Goal: Task Accomplishment & Management: Complete application form

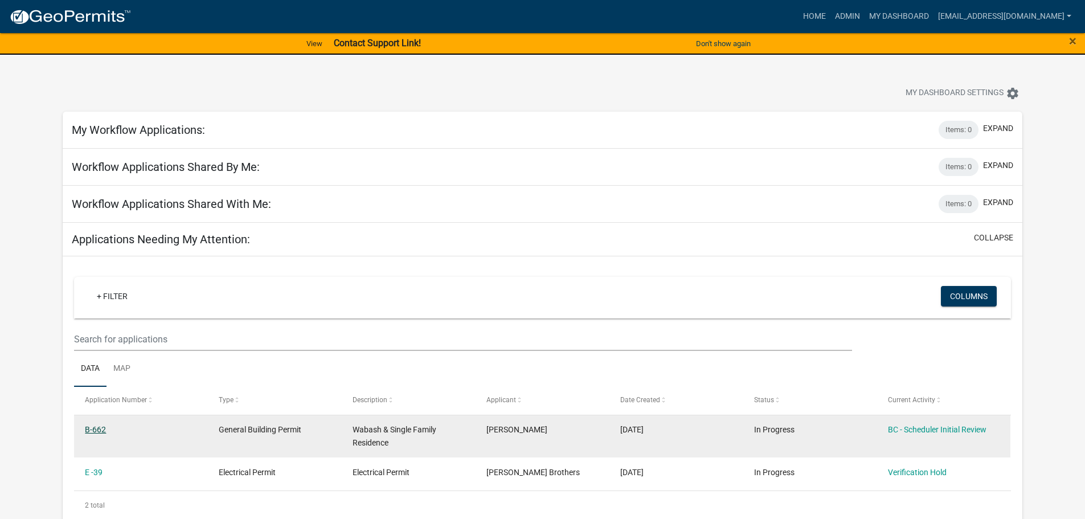
click at [100, 428] on link "B-662" at bounding box center [95, 429] width 21 height 9
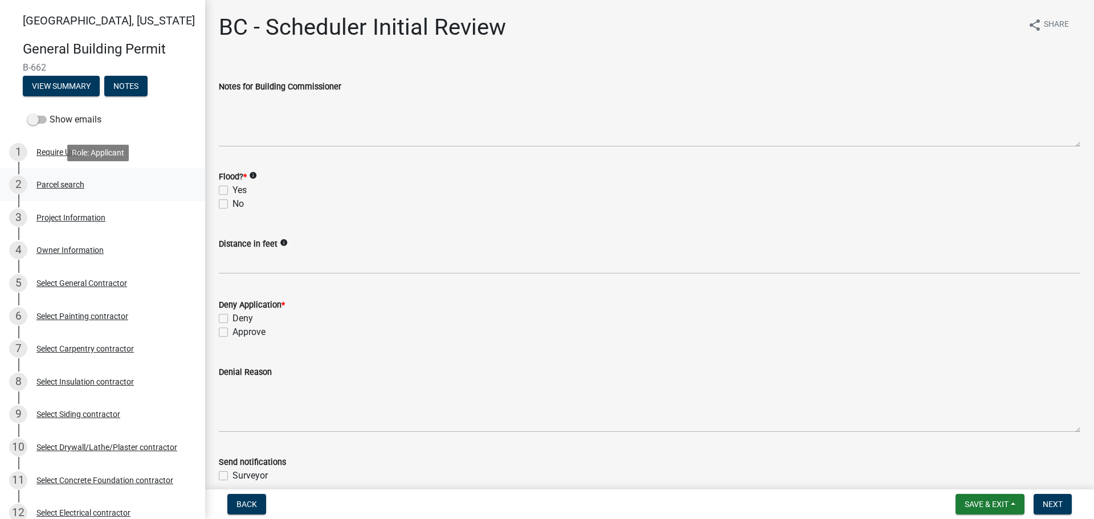
click at [70, 179] on div "2 Parcel search" at bounding box center [98, 184] width 178 height 18
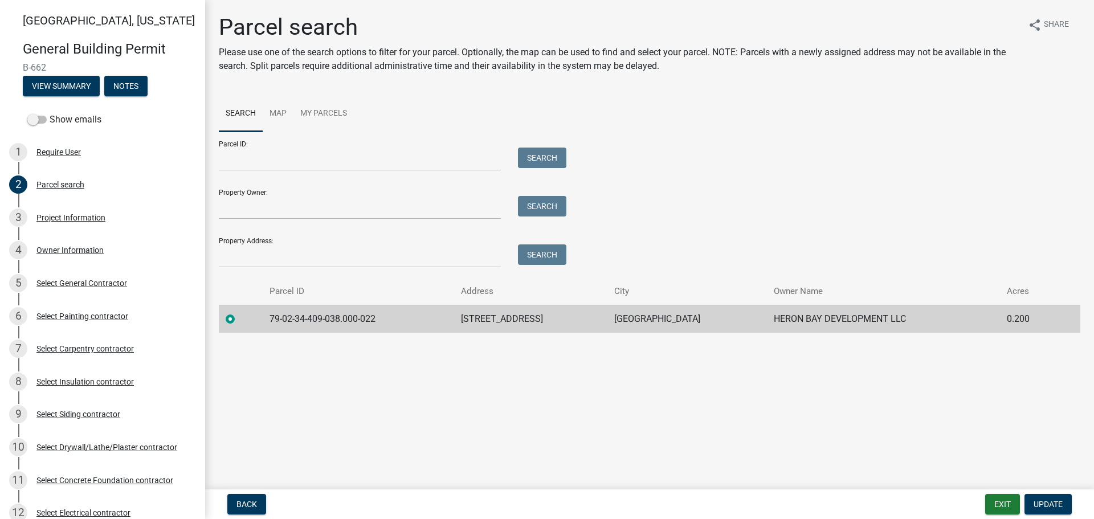
click at [377, 317] on td "79-02-34-409-038.000-022" at bounding box center [358, 319] width 191 height 28
click at [376, 317] on td "79-02-34-409-038.000-022" at bounding box center [358, 319] width 191 height 28
click at [374, 317] on td "79-02-34-409-038.000-022" at bounding box center [358, 319] width 191 height 28
drag, startPoint x: 374, startPoint y: 317, endPoint x: 249, endPoint y: 307, distance: 125.2
click at [249, 307] on tr "79-02-34-409-038.000-022 [STREET_ADDRESS] HERON BAY DEVELOPMENT LLC 0.200" at bounding box center [649, 319] width 861 height 28
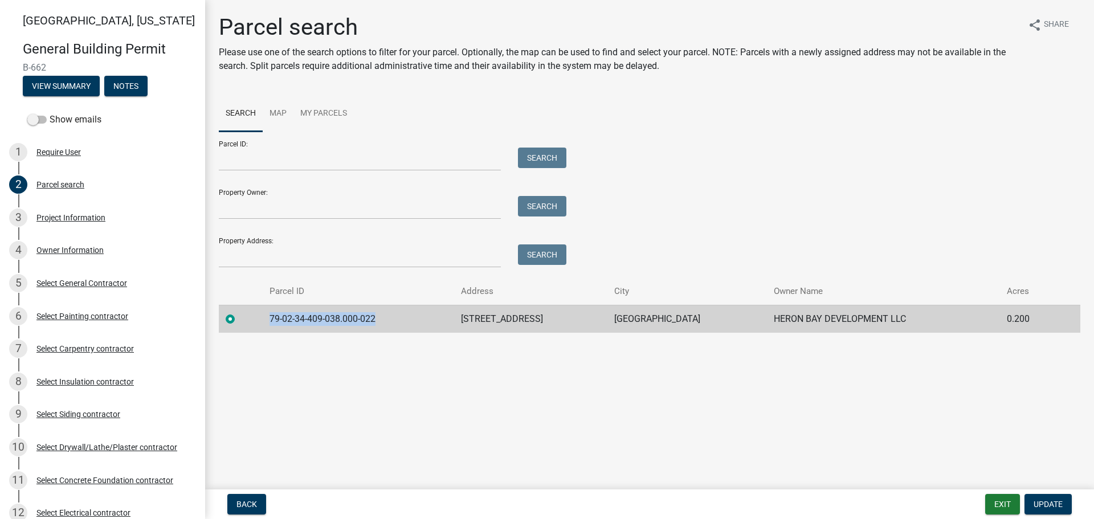
copy td "79-02-34-409-038.000-022"
click at [81, 214] on div "Project Information" at bounding box center [70, 218] width 69 height 8
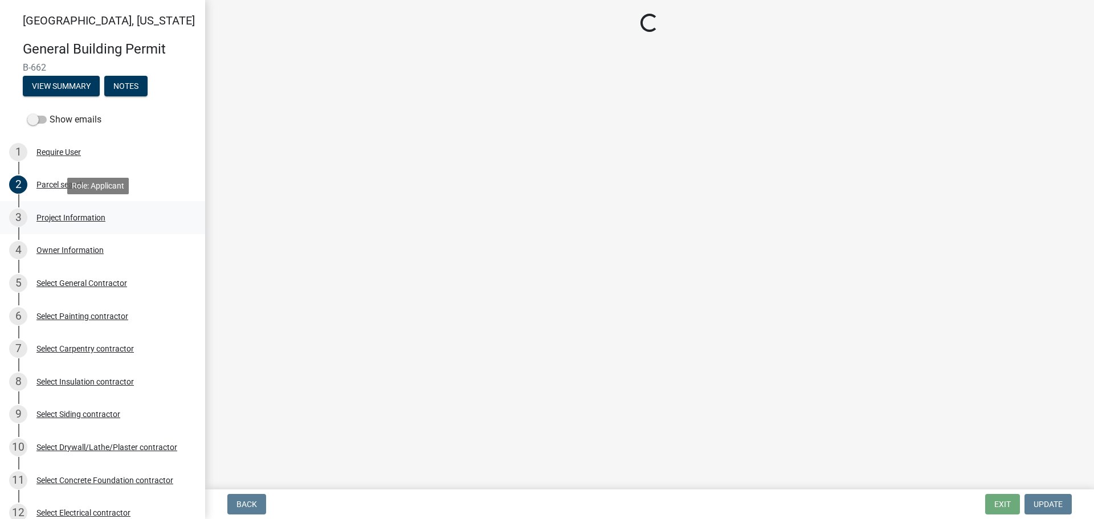
select select "f62e9ec7-2ce1-40c9-9d70-ac6e7ddc5d7c"
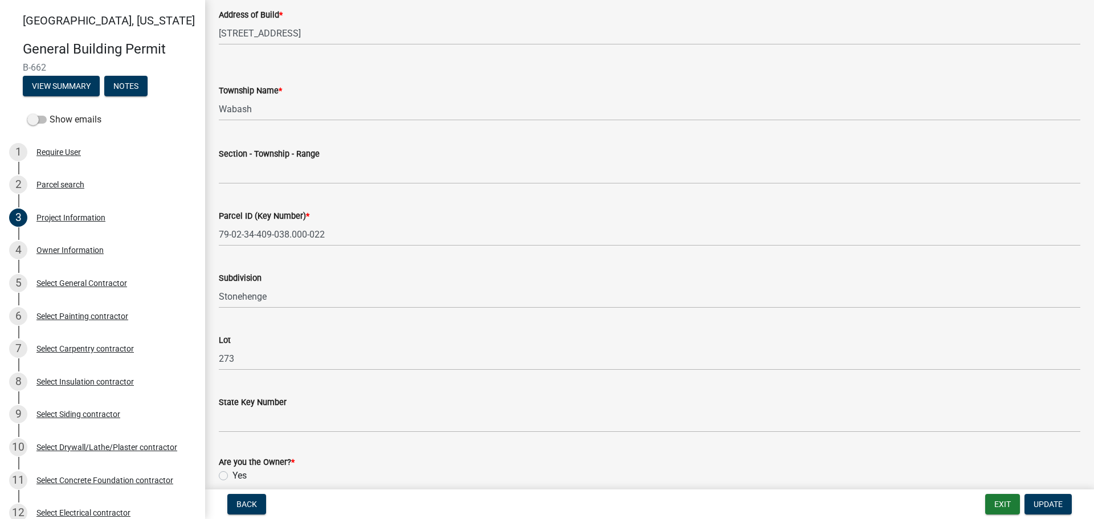
scroll to position [456, 0]
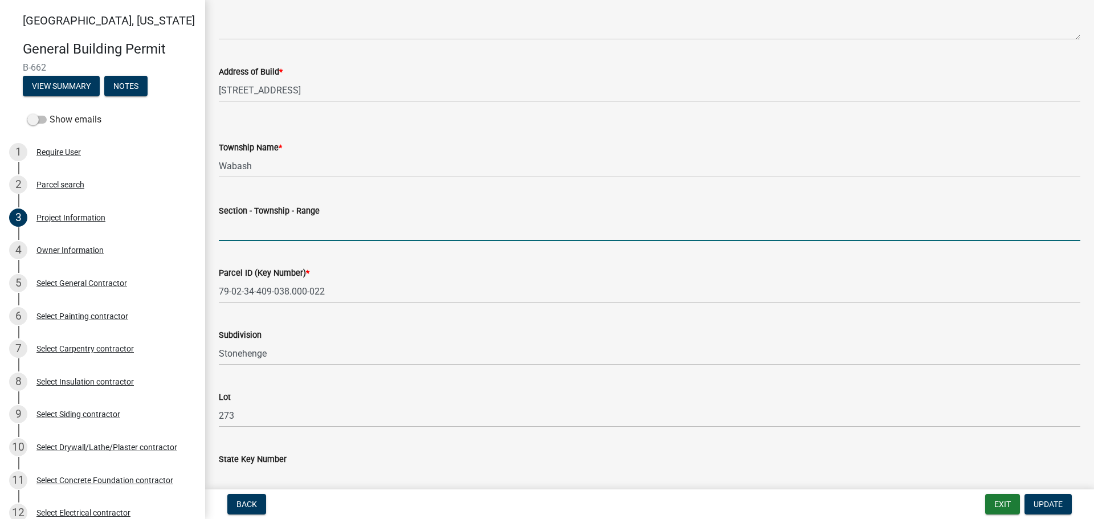
click at [262, 233] on input "Section - Township - Range" at bounding box center [649, 229] width 861 height 23
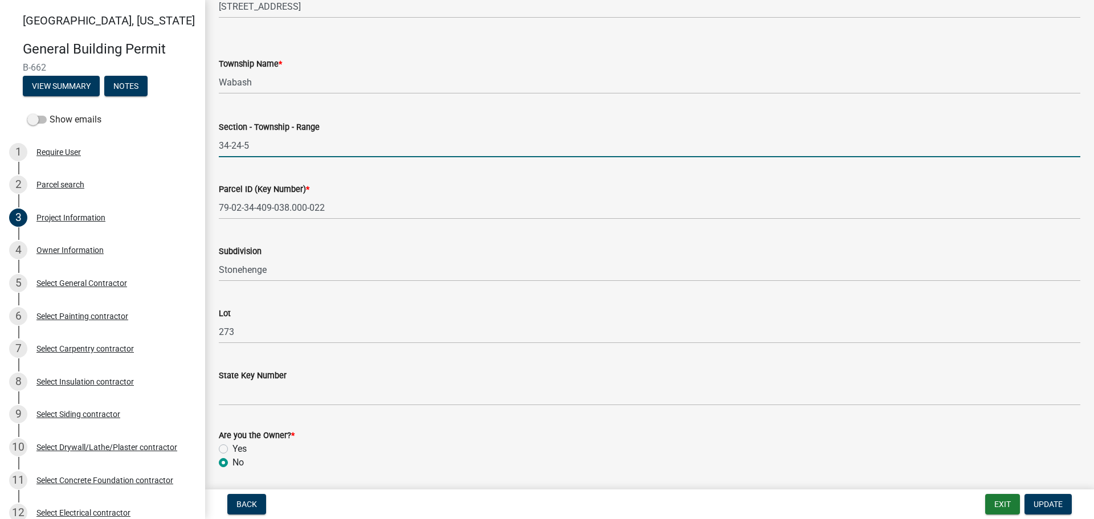
scroll to position [570, 0]
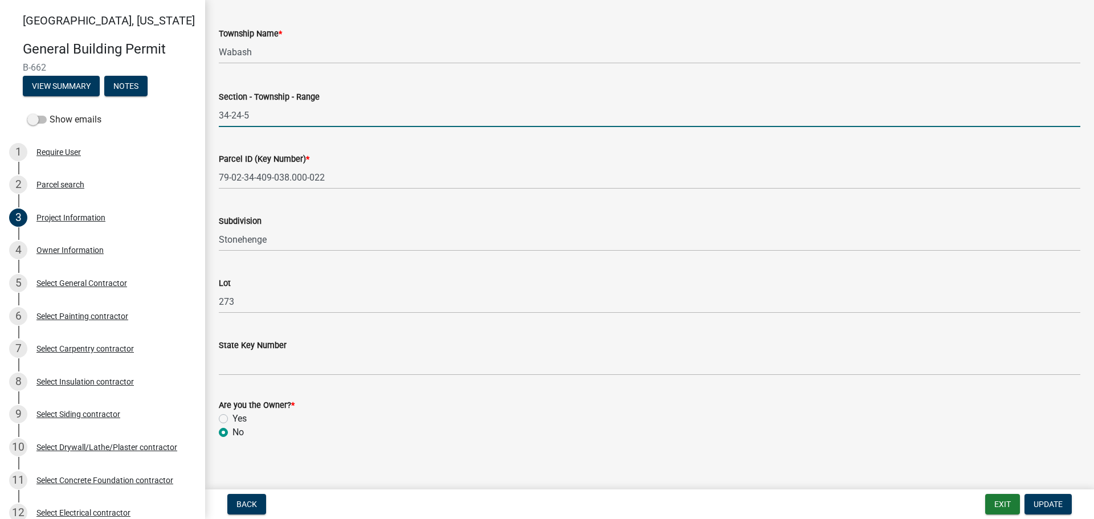
type input "34-24-5"
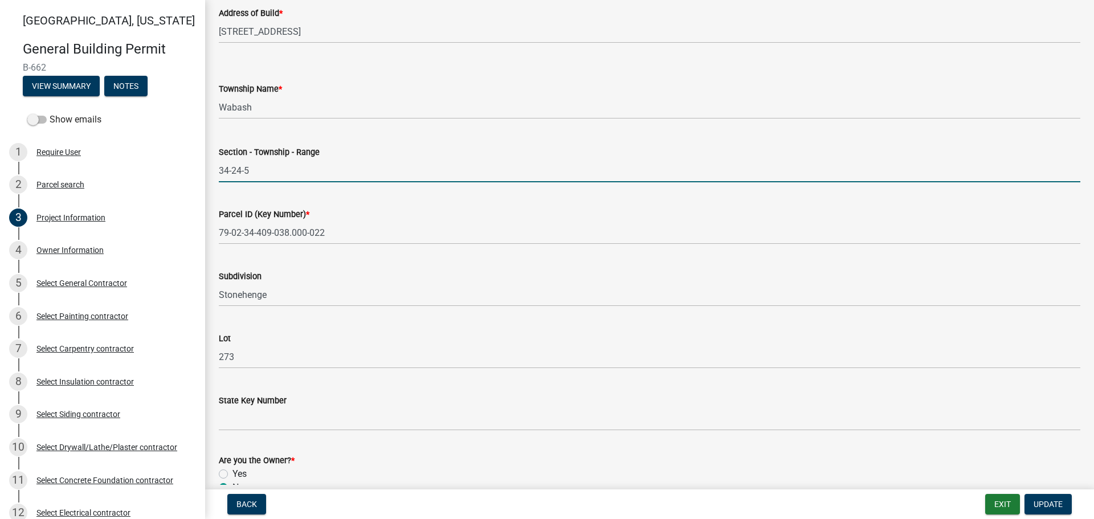
scroll to position [579, 0]
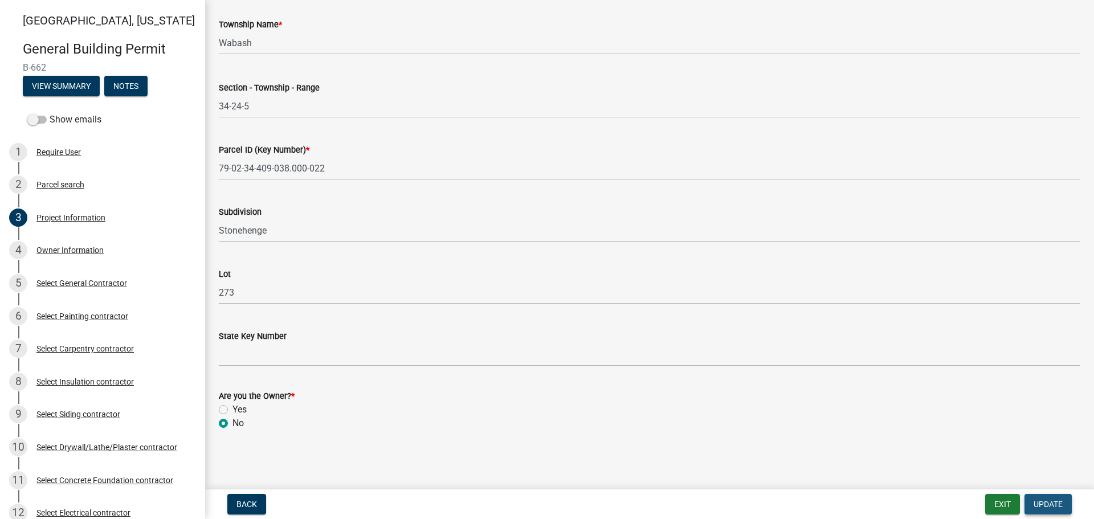
click at [1051, 506] on span "Update" at bounding box center [1047, 504] width 29 height 9
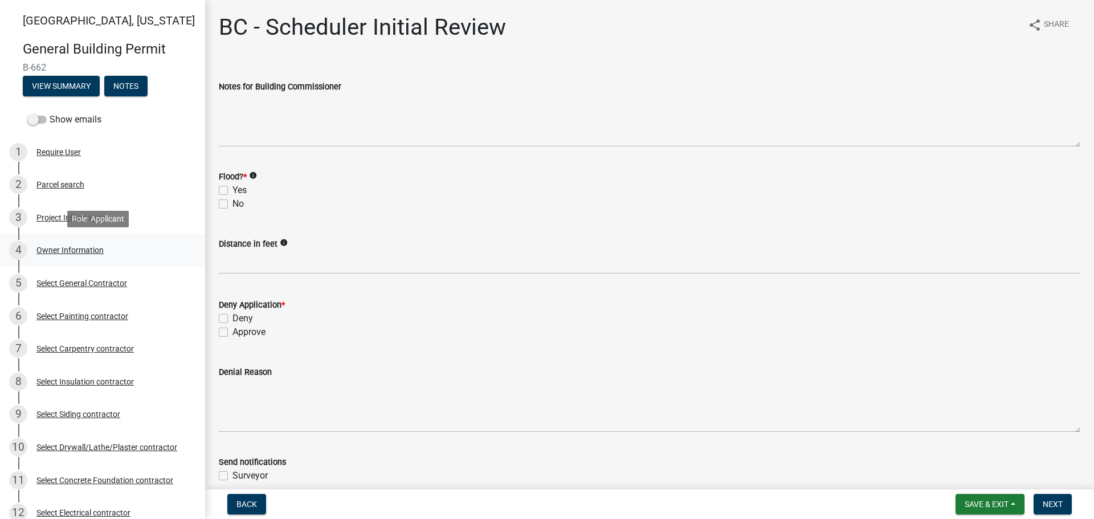
click at [80, 252] on div "Owner Information" at bounding box center [69, 250] width 67 height 8
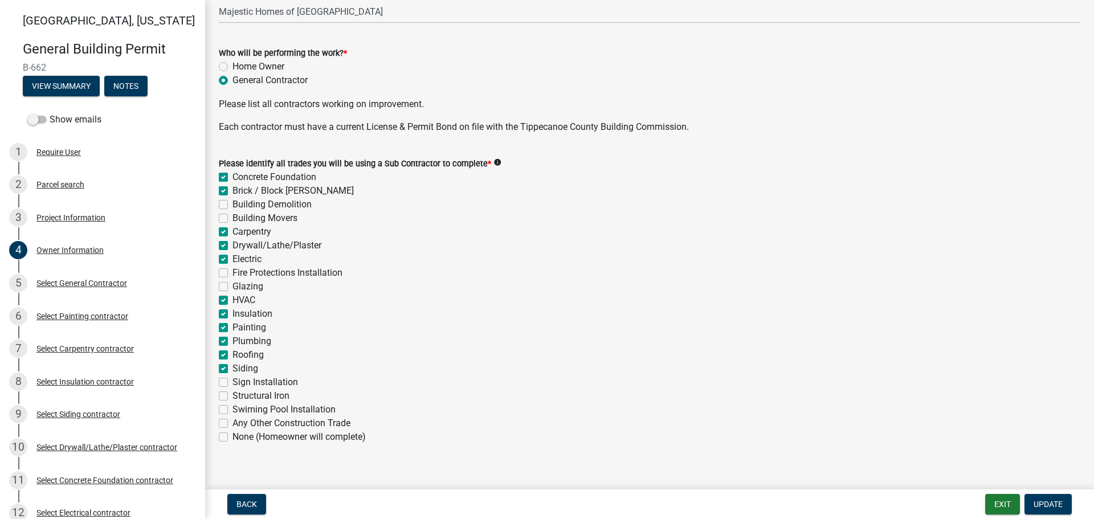
scroll to position [356, 0]
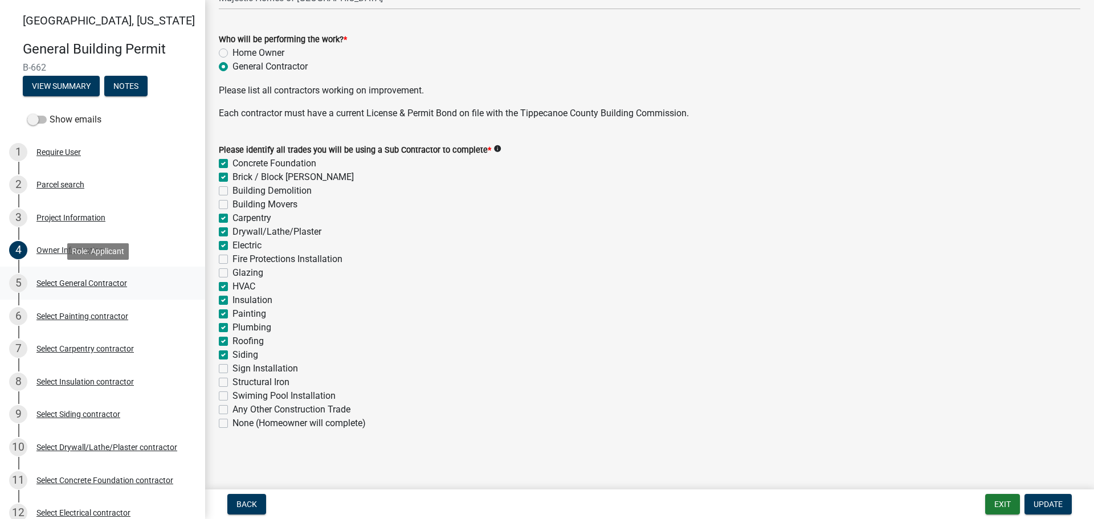
click at [66, 281] on div "Select General Contractor" at bounding box center [81, 283] width 91 height 8
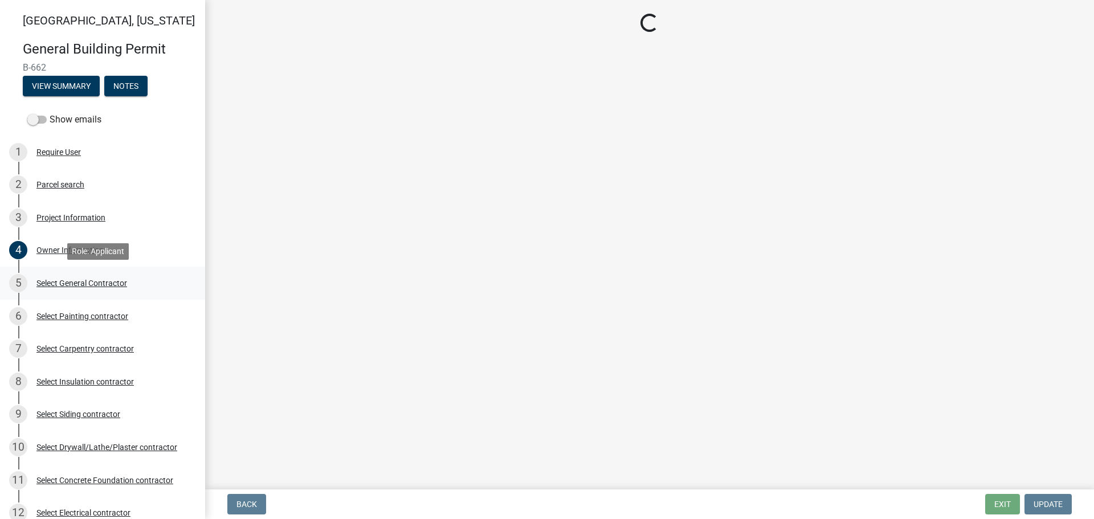
scroll to position [0, 0]
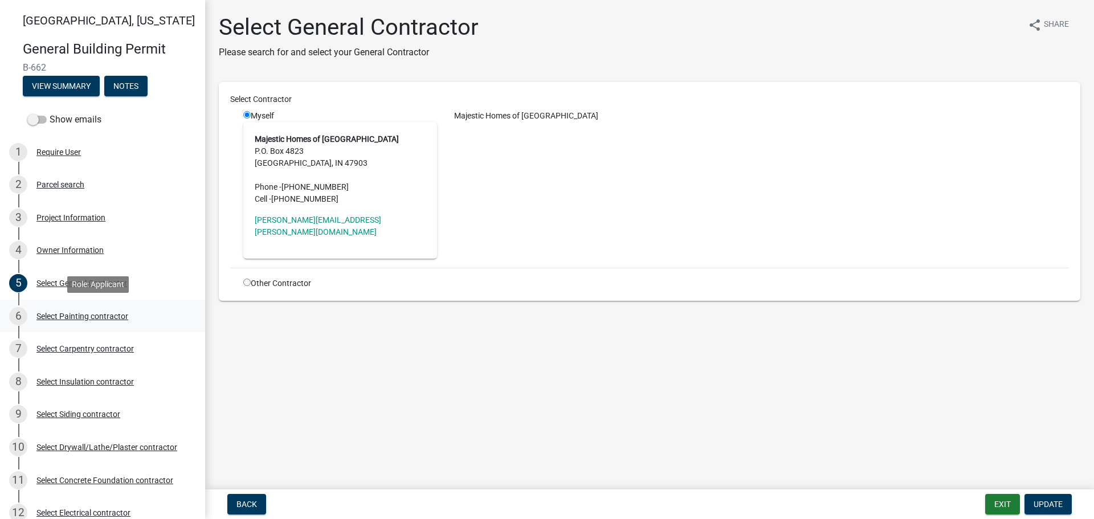
click at [70, 315] on div "Select Painting contractor" at bounding box center [82, 316] width 92 height 8
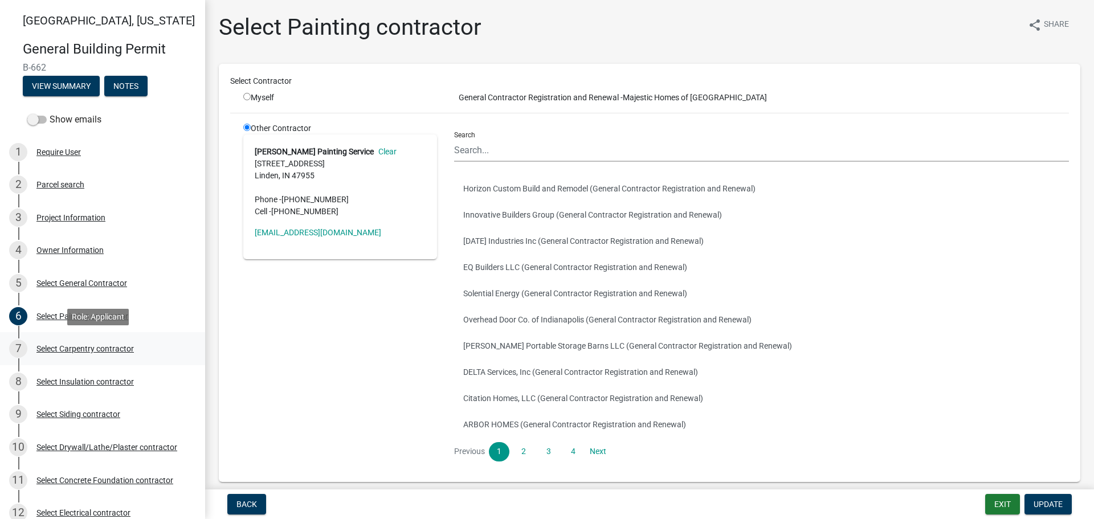
click at [71, 349] on div "Select Carpentry contractor" at bounding box center [84, 349] width 97 height 8
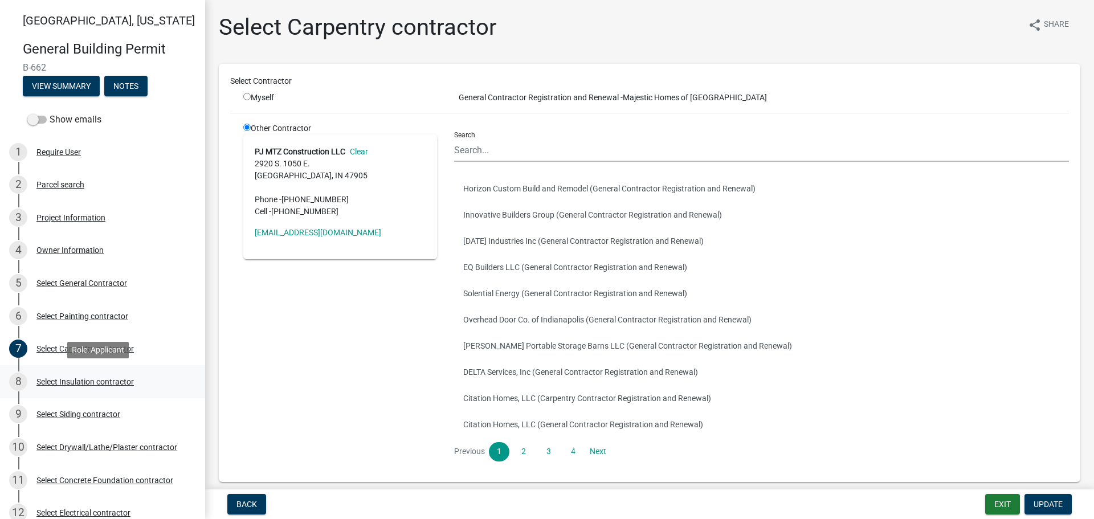
click at [73, 378] on div "Select Insulation contractor" at bounding box center [84, 382] width 97 height 8
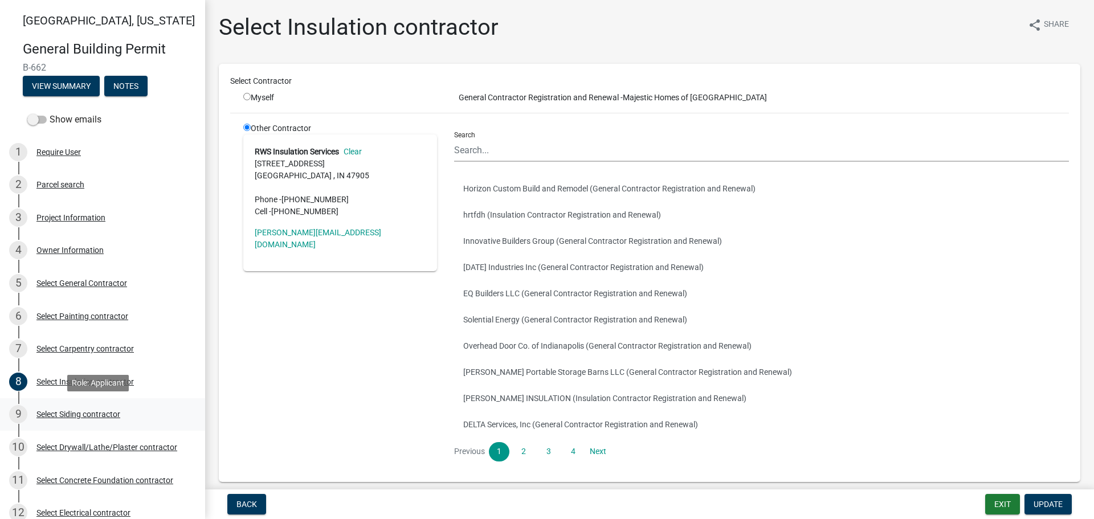
click at [79, 410] on div "Select Siding contractor" at bounding box center [78, 414] width 84 height 8
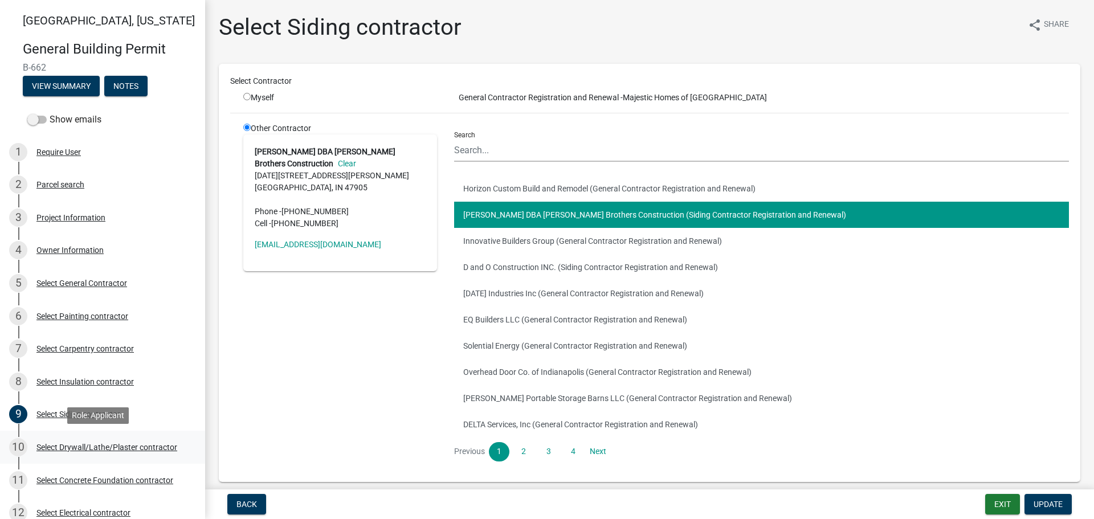
click at [80, 446] on div "Select Drywall/Lathe/Plaster contractor" at bounding box center [106, 447] width 141 height 8
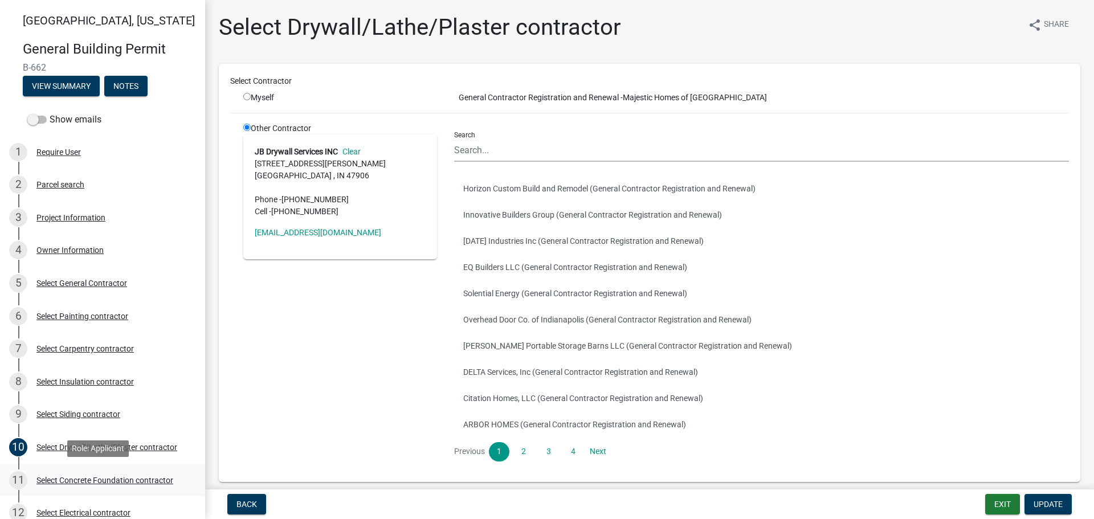
click at [70, 476] on div "Select Concrete Foundation contractor" at bounding box center [104, 480] width 137 height 8
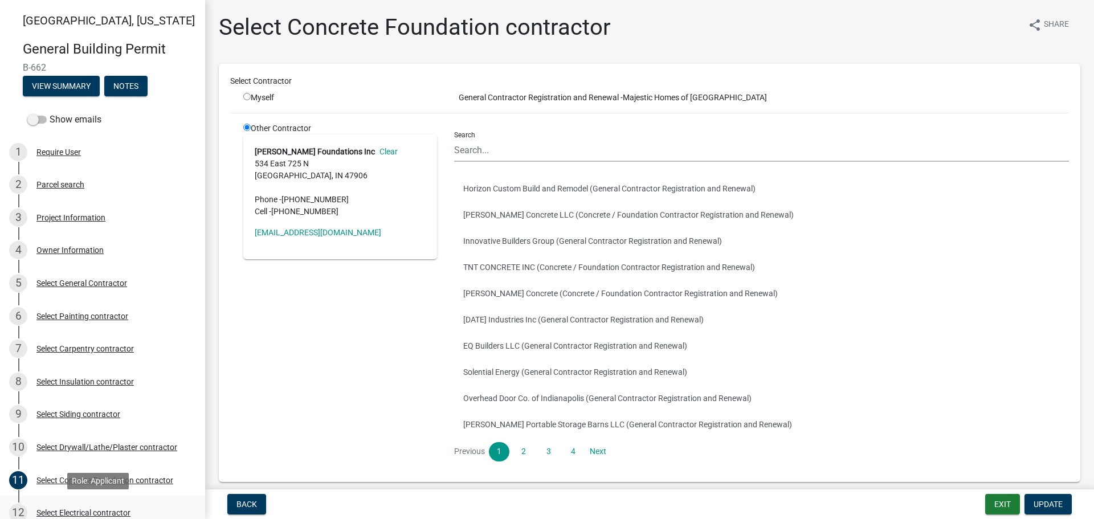
click at [75, 509] on div "Select Electrical contractor" at bounding box center [83, 513] width 94 height 8
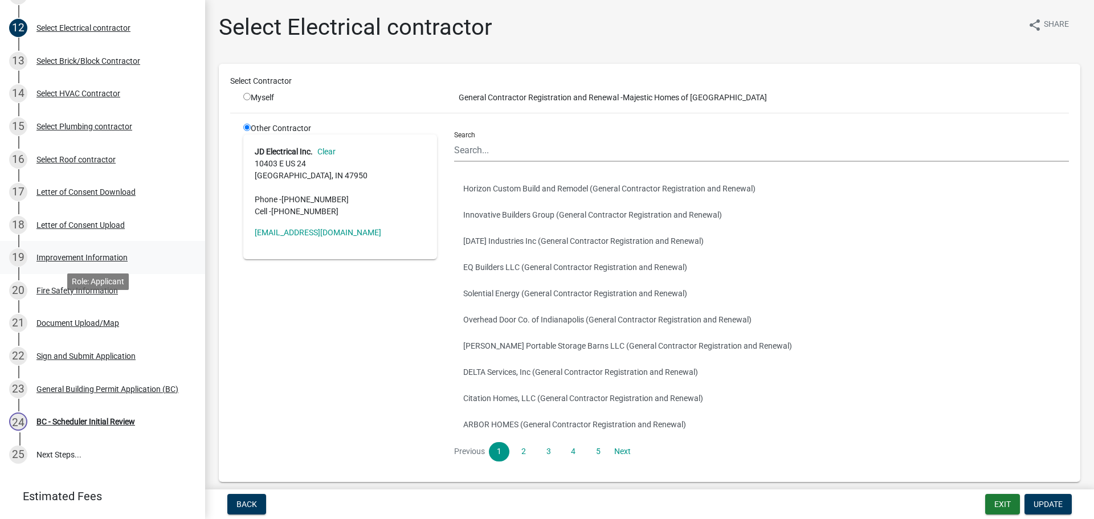
scroll to position [429, 0]
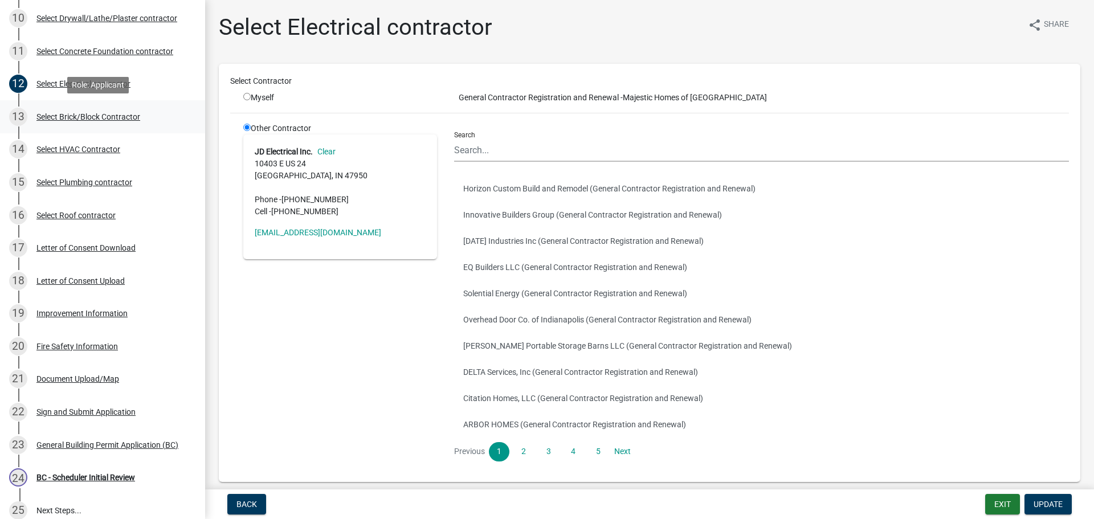
click at [44, 117] on div "Select Brick/Block Contractor" at bounding box center [88, 117] width 104 height 8
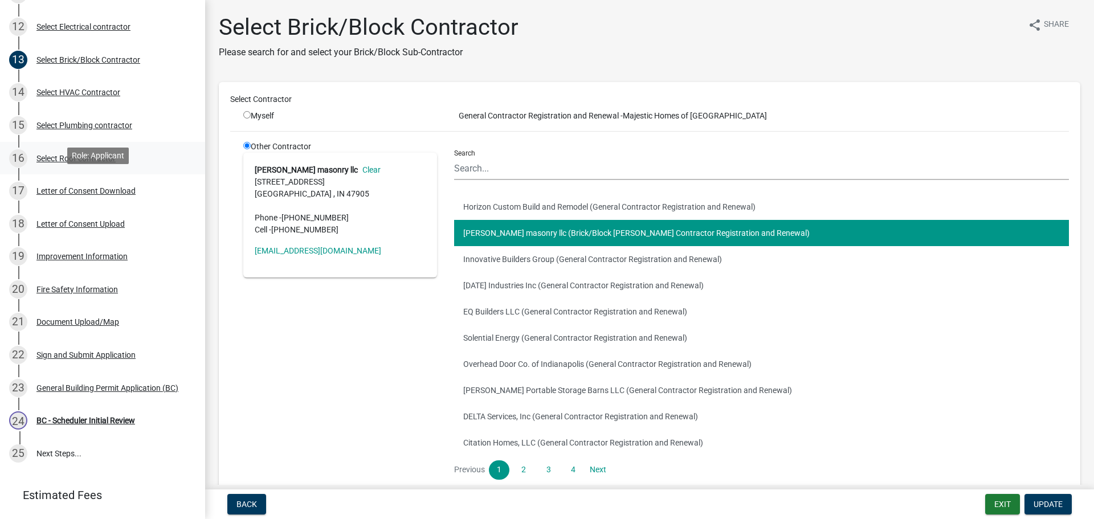
scroll to position [543, 0]
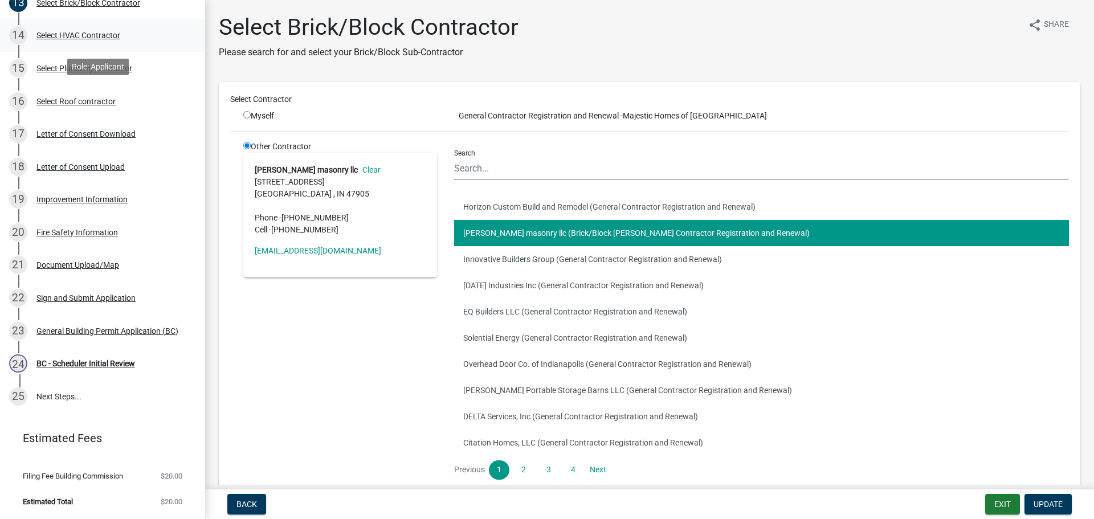
click at [59, 34] on div "Select HVAC Contractor" at bounding box center [78, 35] width 84 height 8
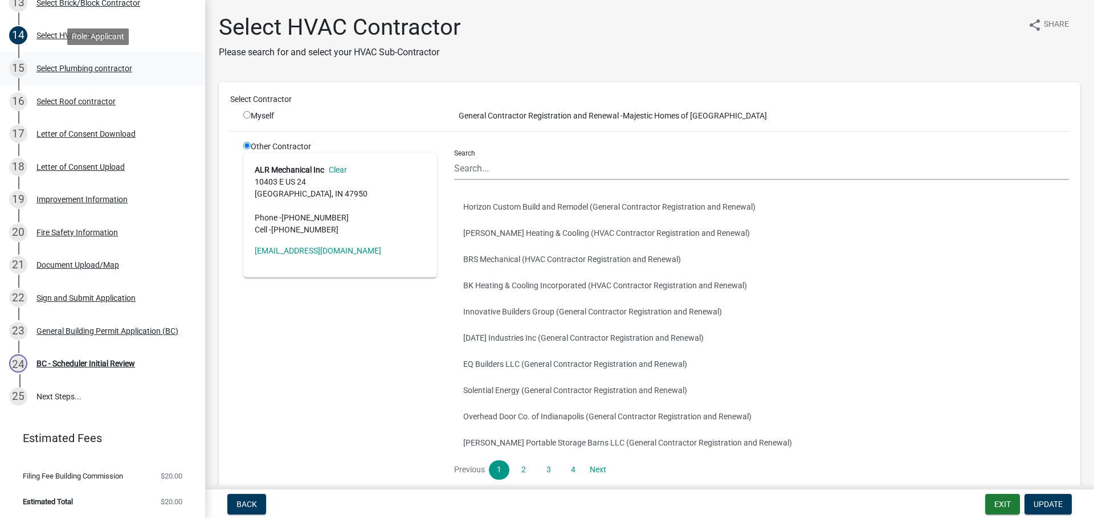
click at [67, 67] on div "Select Plumbing contractor" at bounding box center [84, 68] width 96 height 8
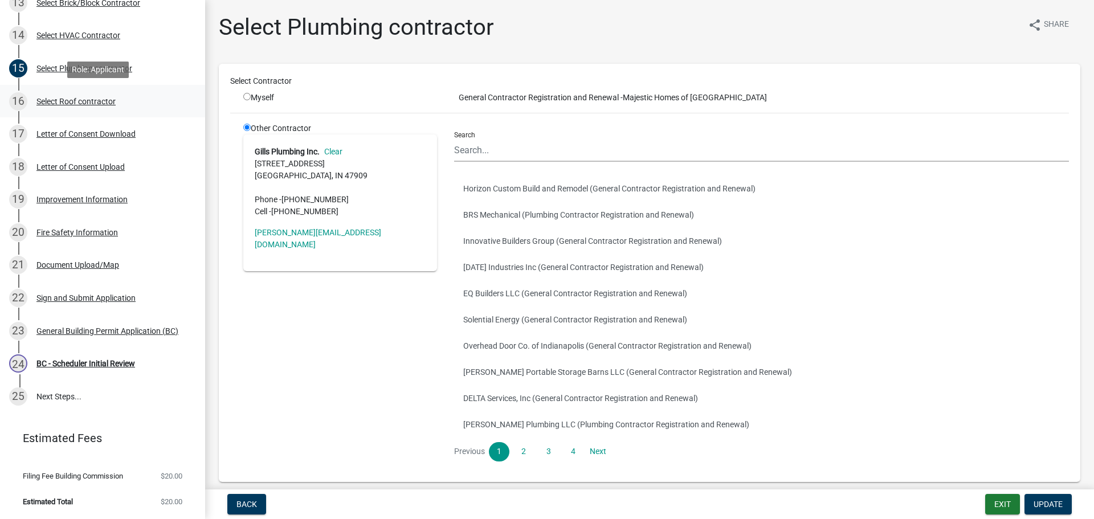
click at [70, 99] on div "Select Roof contractor" at bounding box center [75, 101] width 79 height 8
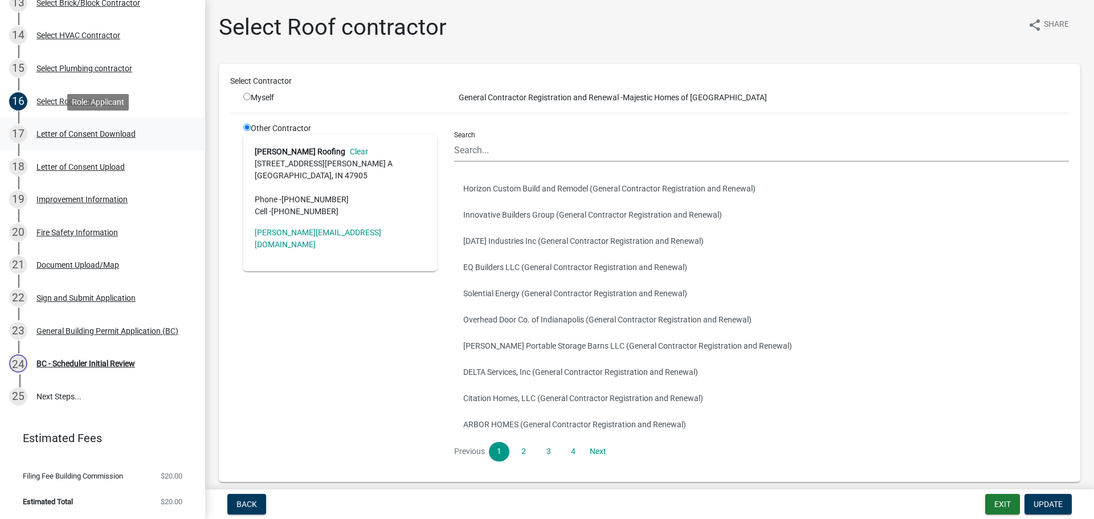
click at [75, 133] on div "Letter of Consent Download" at bounding box center [85, 134] width 99 height 8
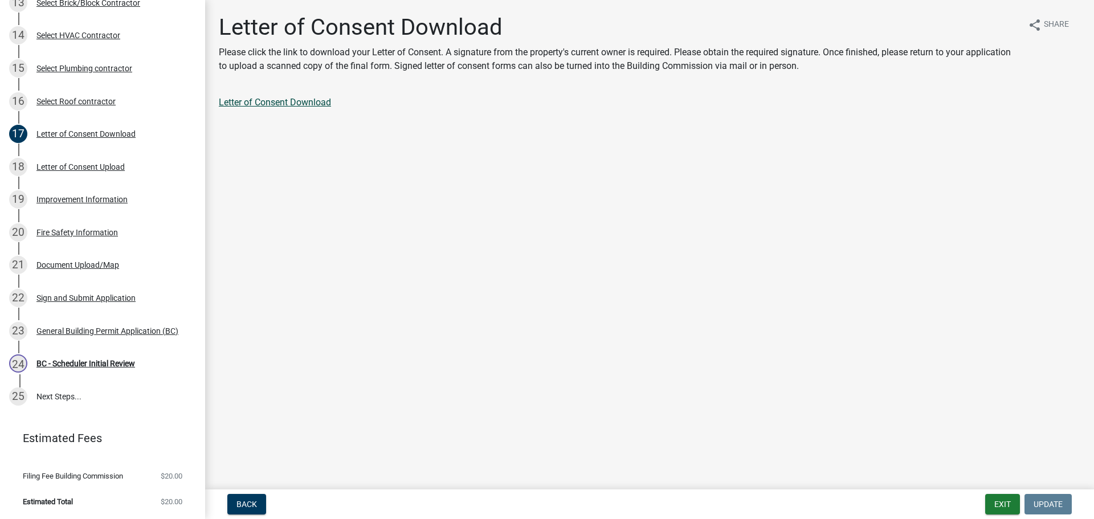
click at [273, 105] on link "Letter of Consent Download" at bounding box center [275, 102] width 112 height 11
click at [68, 166] on div "Letter of Consent Upload" at bounding box center [80, 167] width 88 height 8
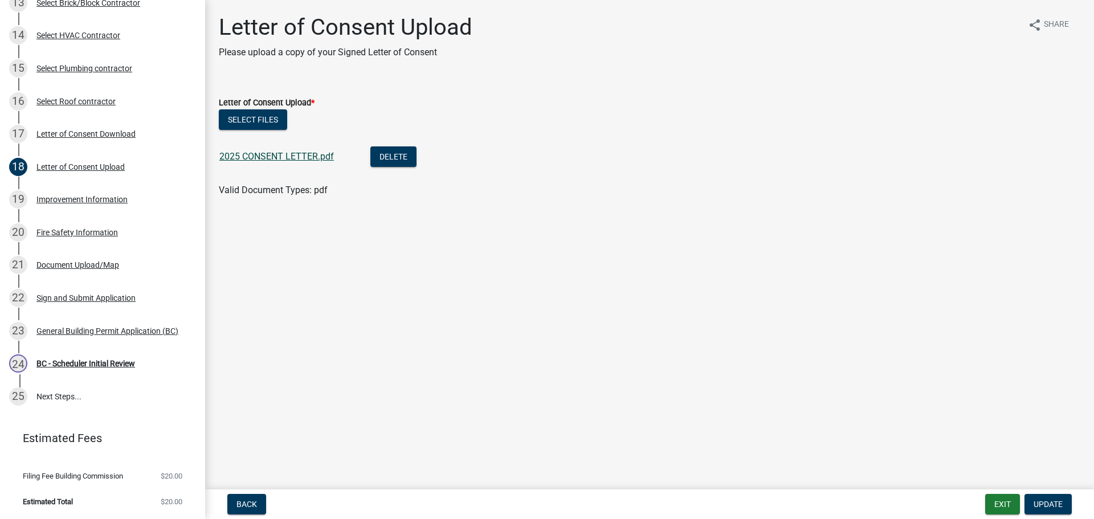
click at [256, 152] on link "2025 CONSENT LETTER.pdf" at bounding box center [276, 156] width 115 height 11
click at [93, 199] on div "Improvement Information" at bounding box center [81, 199] width 91 height 8
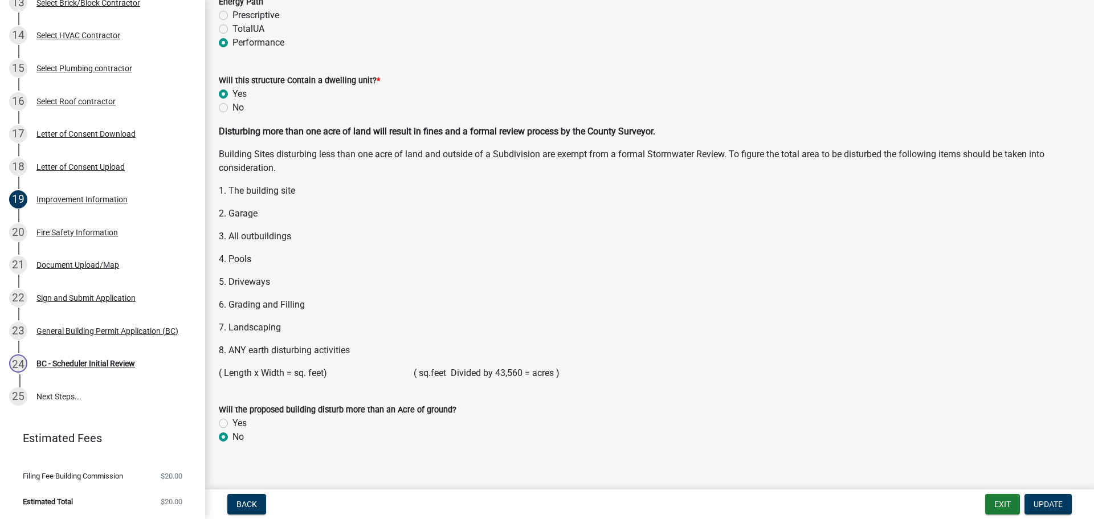
scroll to position [1468, 0]
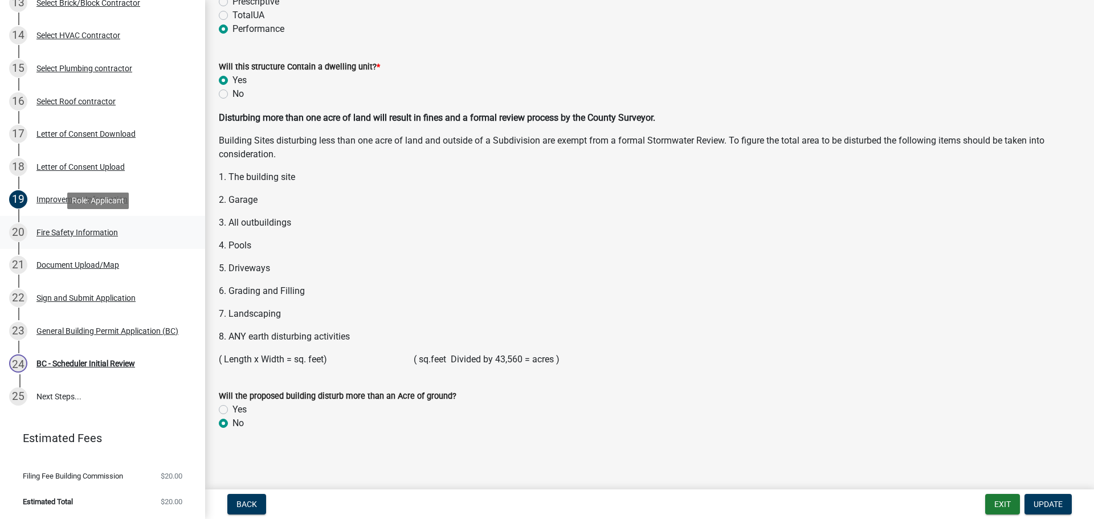
click at [66, 234] on div "Fire Safety Information" at bounding box center [76, 232] width 81 height 8
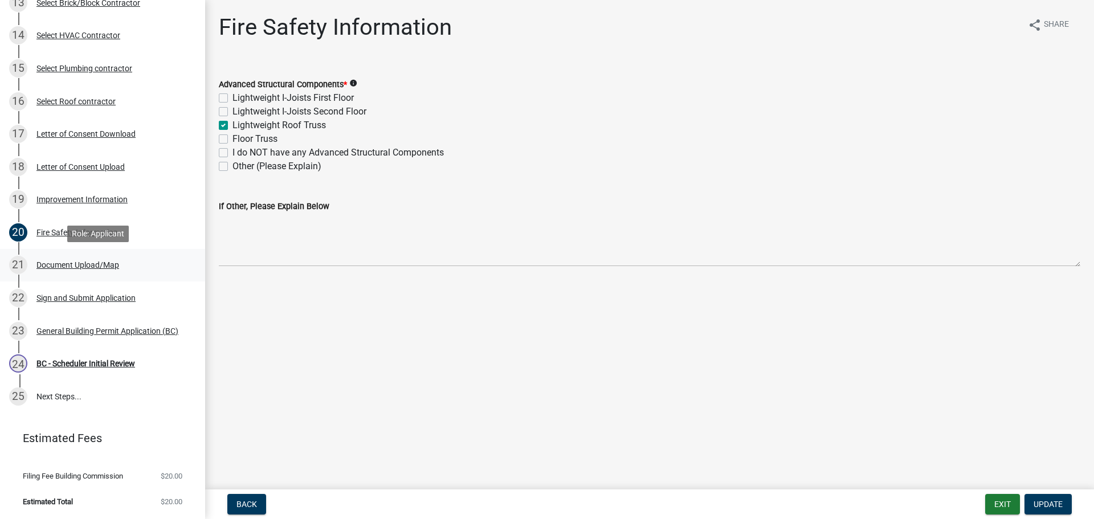
click at [71, 263] on div "Document Upload/Map" at bounding box center [77, 265] width 83 height 8
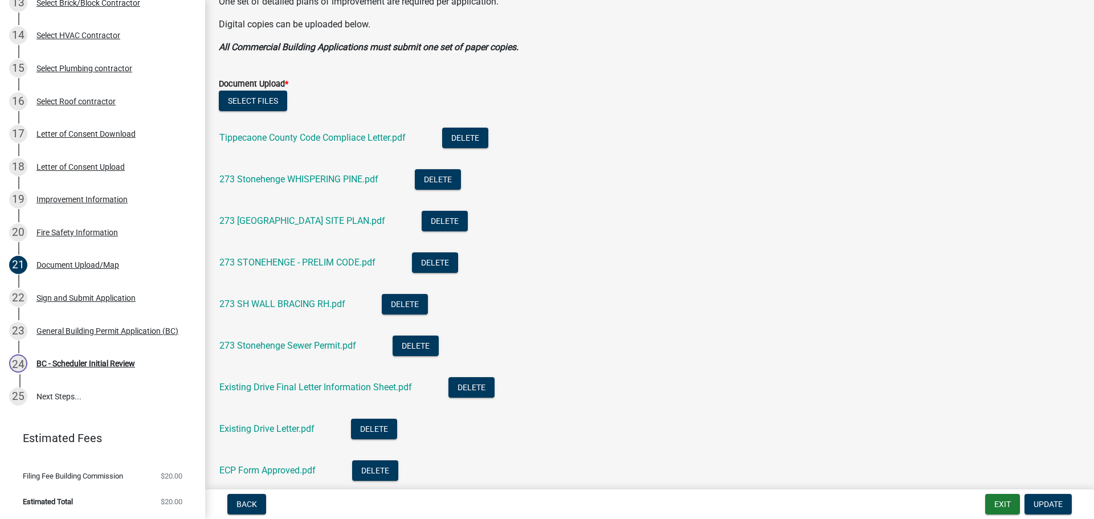
scroll to position [342, 0]
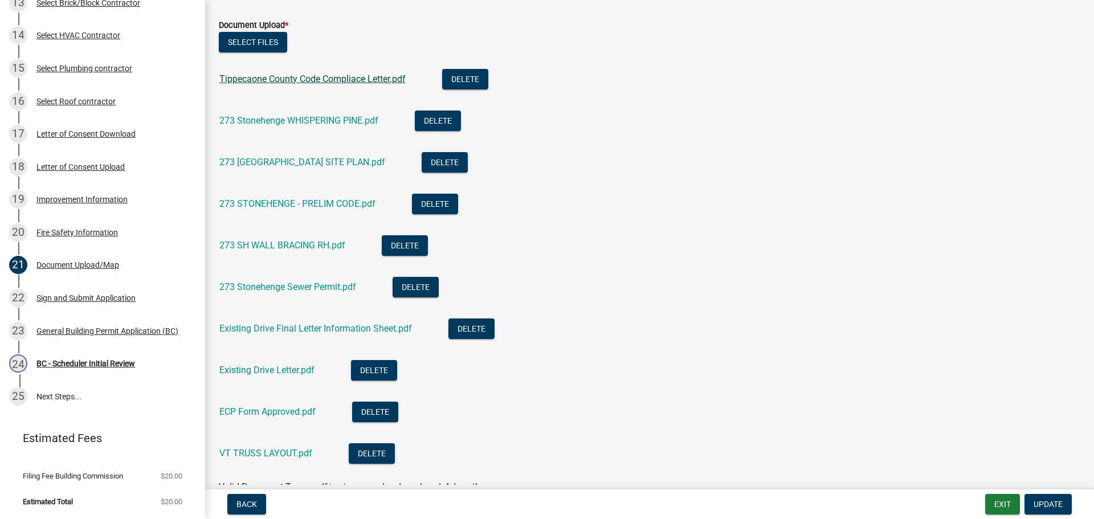
click at [288, 76] on link "Tippecaone County Code Compliace Letter.pdf" at bounding box center [312, 78] width 186 height 11
click at [285, 117] on link "273 Stonehenge WHISPERING PINE.pdf" at bounding box center [298, 120] width 159 height 11
click at [289, 160] on link "273 [GEOGRAPHIC_DATA] SITE PLAN.pdf" at bounding box center [302, 162] width 166 height 11
click at [263, 201] on link "273 STONEHENGE - PRELIM CODE.pdf" at bounding box center [297, 203] width 156 height 11
click at [280, 249] on link "273 SH WALL BRACING RH.pdf" at bounding box center [282, 245] width 126 height 11
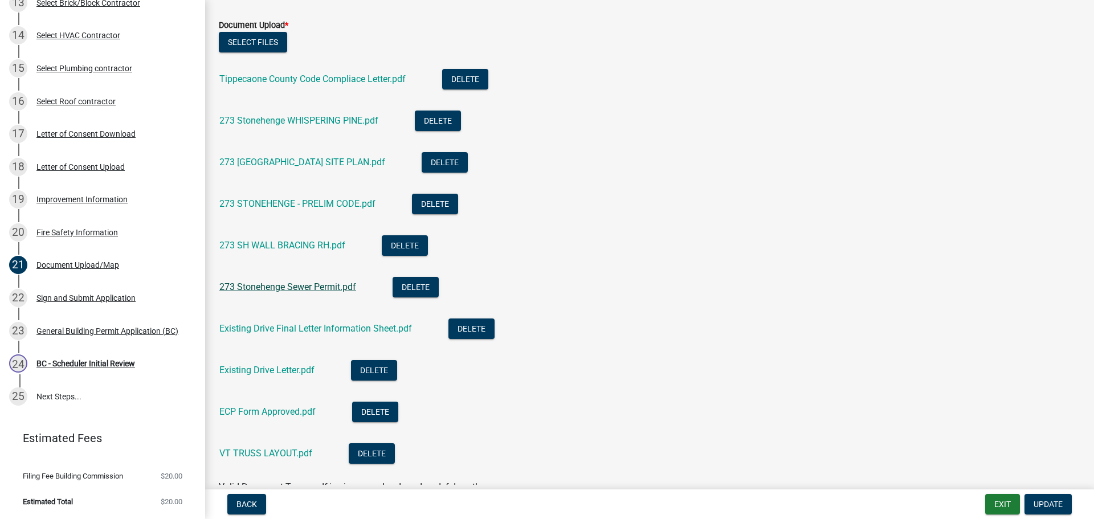
click at [282, 284] on link "273 Stonehenge Sewer Permit.pdf" at bounding box center [287, 286] width 137 height 11
click at [274, 329] on link "Existing Drive Final Letter Information Sheet.pdf" at bounding box center [315, 328] width 193 height 11
click at [265, 408] on link "ECP Form Approved.pdf" at bounding box center [267, 411] width 96 height 11
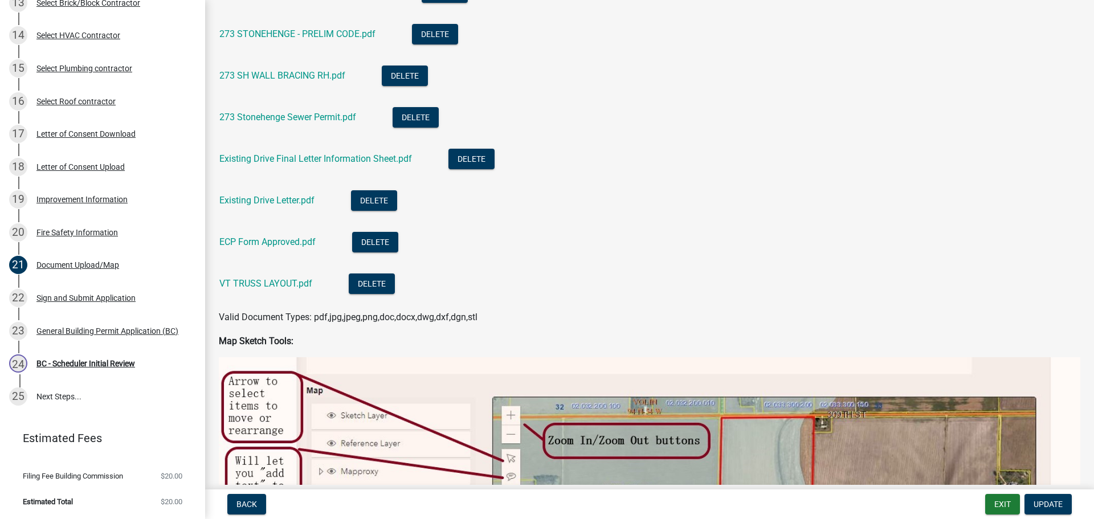
scroll to position [513, 0]
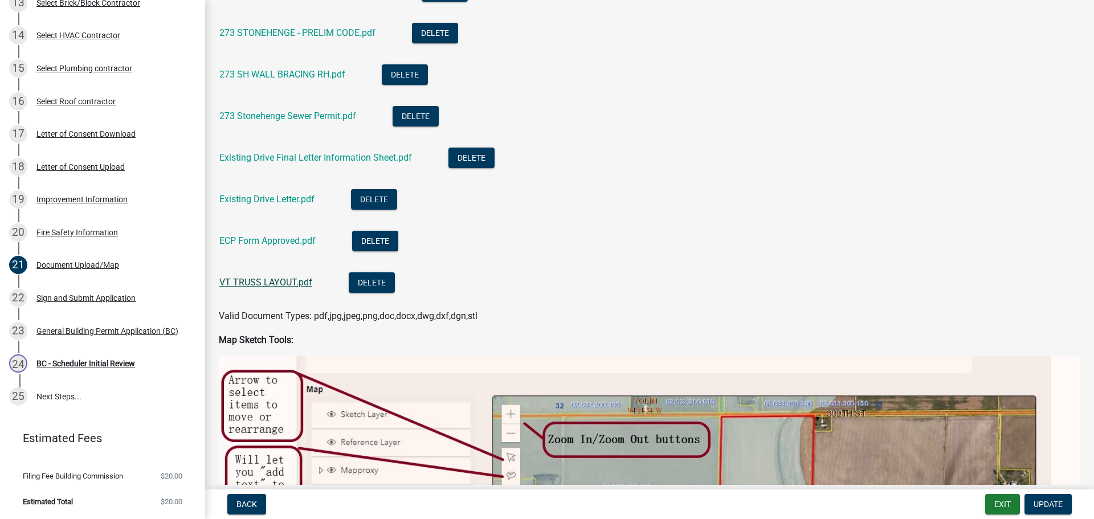
click at [257, 285] on link "VT TRUSS LAYOUT.pdf" at bounding box center [265, 282] width 93 height 11
click at [67, 297] on div "Sign and Submit Application" at bounding box center [85, 298] width 99 height 8
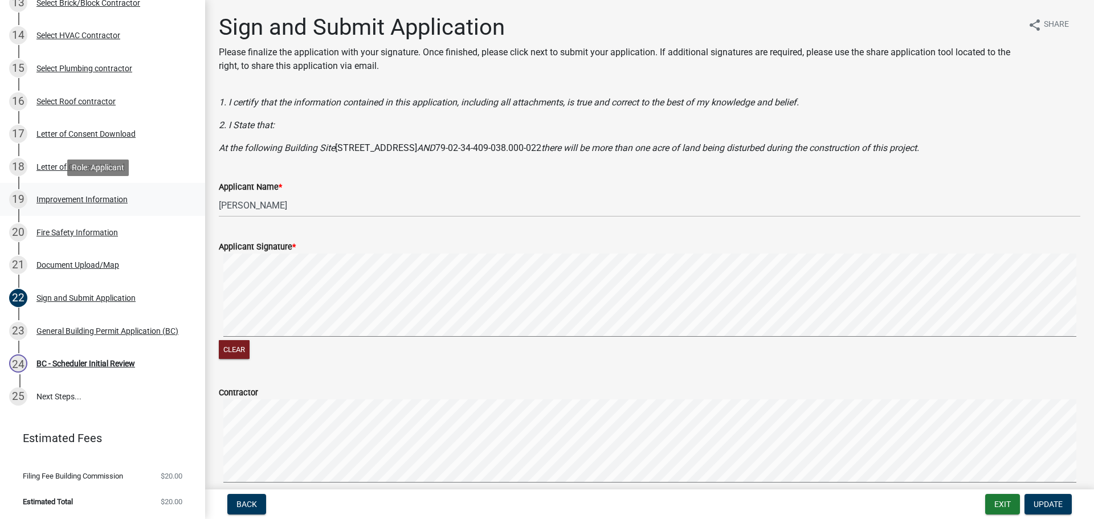
click at [83, 198] on div "Improvement Information" at bounding box center [81, 199] width 91 height 8
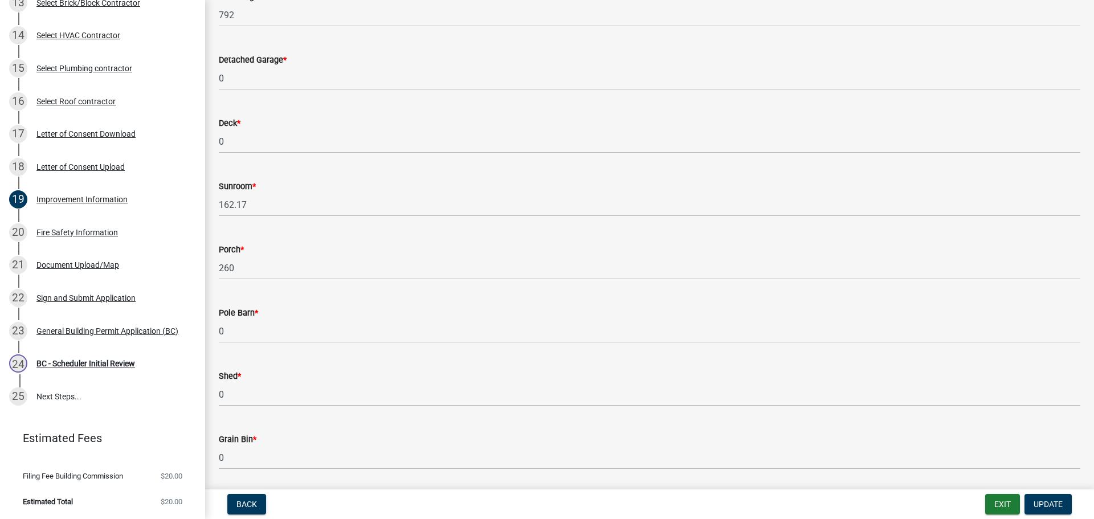
scroll to position [456, 0]
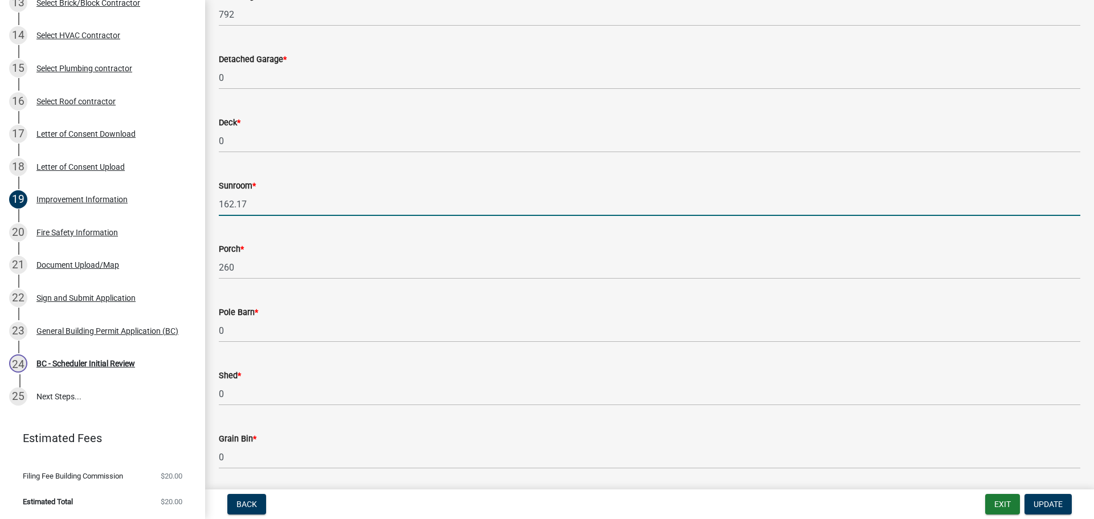
drag, startPoint x: 265, startPoint y: 201, endPoint x: 202, endPoint y: 198, distance: 63.3
click at [202, 198] on div "[GEOGRAPHIC_DATA], [US_STATE] General Building Permit B-662 View Summary Notes …" at bounding box center [547, 259] width 1094 height 519
type input "168"
click at [1049, 500] on span "Update" at bounding box center [1047, 504] width 29 height 9
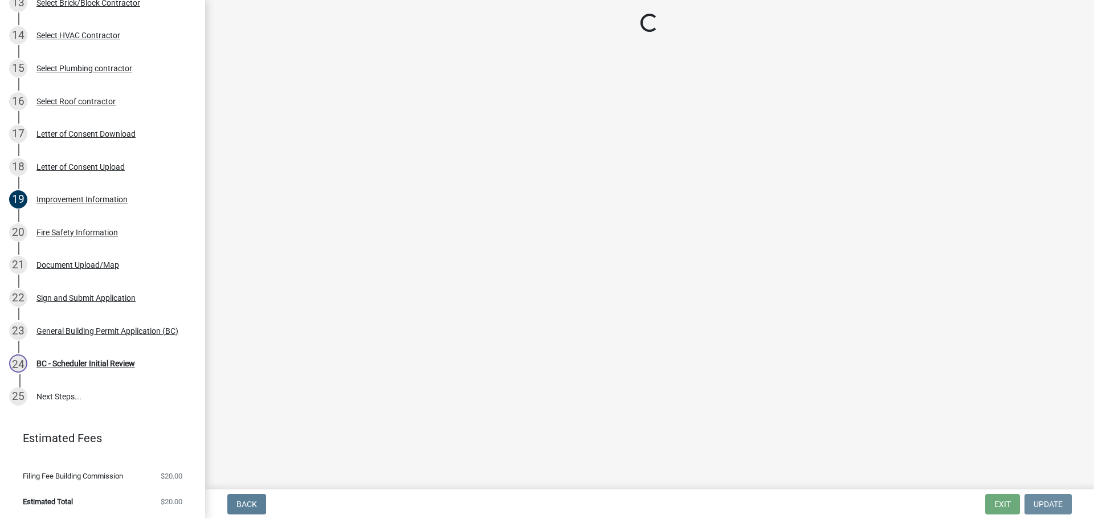
scroll to position [0, 0]
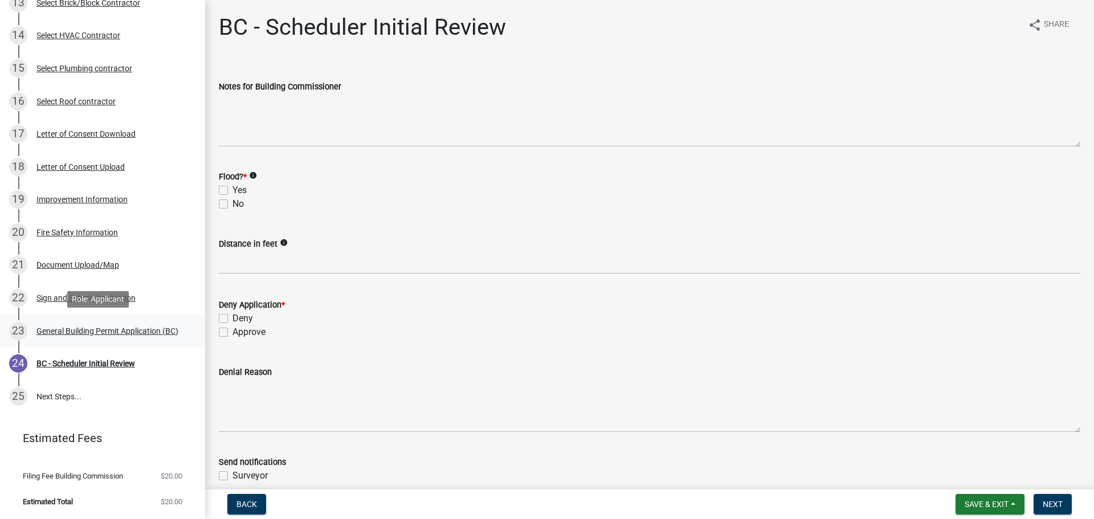
click at [65, 328] on div "General Building Permit Application (BC)" at bounding box center [107, 331] width 142 height 8
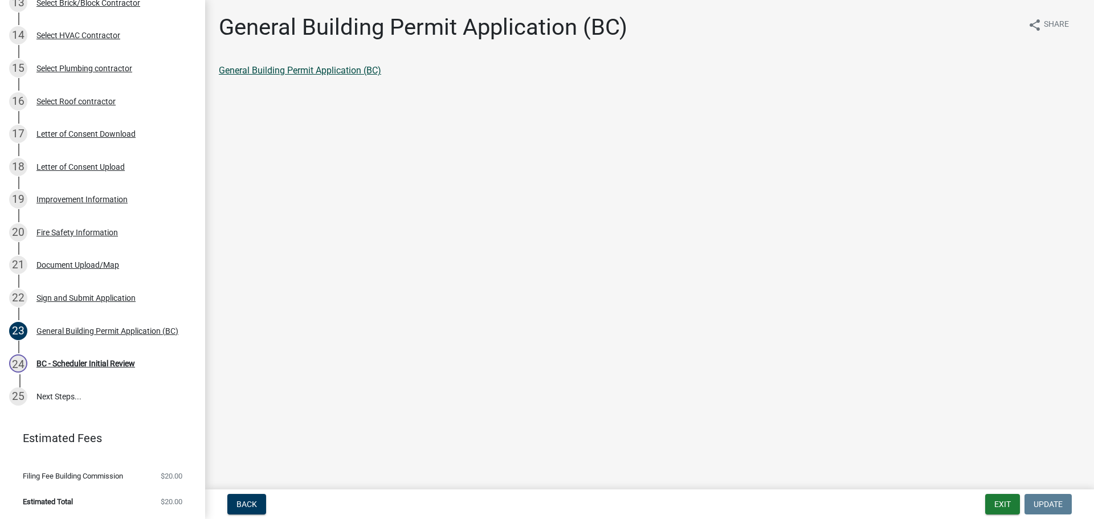
click at [263, 68] on link "General Building Permit Application (BC)" at bounding box center [300, 70] width 162 height 11
click at [86, 367] on div "BC - Scheduler Initial Review" at bounding box center [85, 363] width 99 height 8
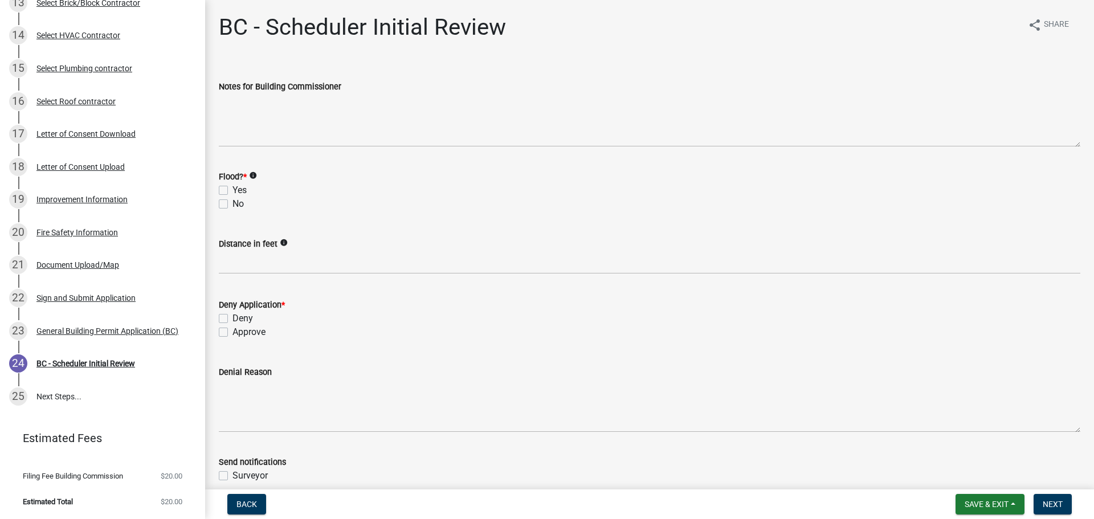
click at [232, 203] on label "No" at bounding box center [237, 204] width 11 height 14
click at [232, 203] on input "No" at bounding box center [235, 200] width 7 height 7
checkbox input "true"
checkbox input "false"
checkbox input "true"
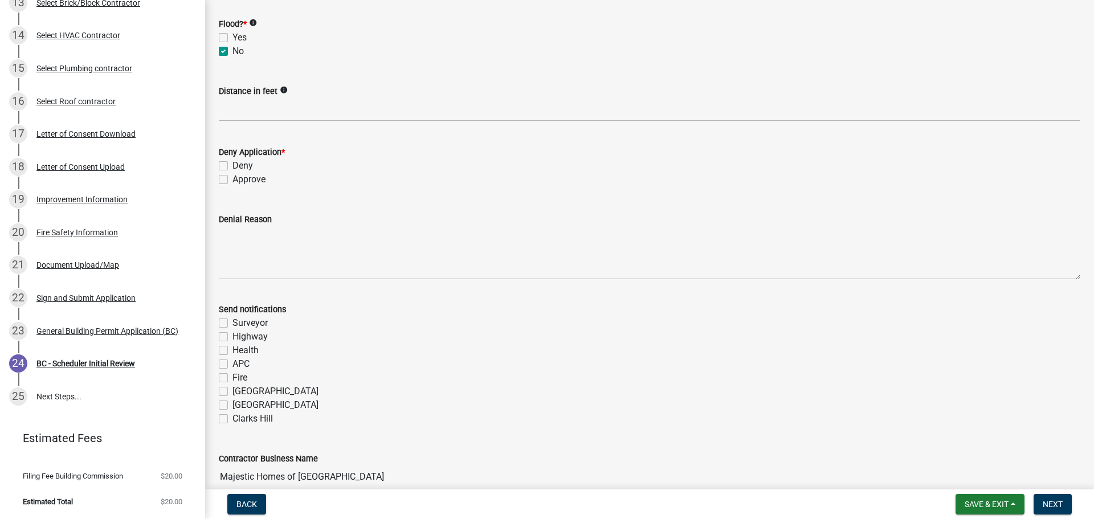
scroll to position [210, 0]
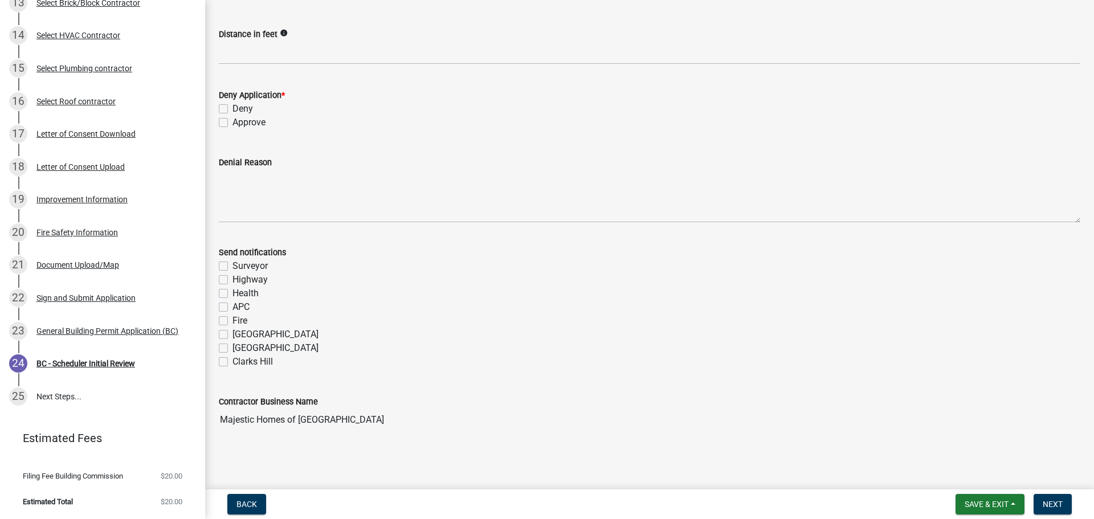
click at [232, 118] on label "Approve" at bounding box center [248, 123] width 33 height 14
click at [232, 118] on input "Approve" at bounding box center [235, 119] width 7 height 7
checkbox input "true"
checkbox input "false"
checkbox input "true"
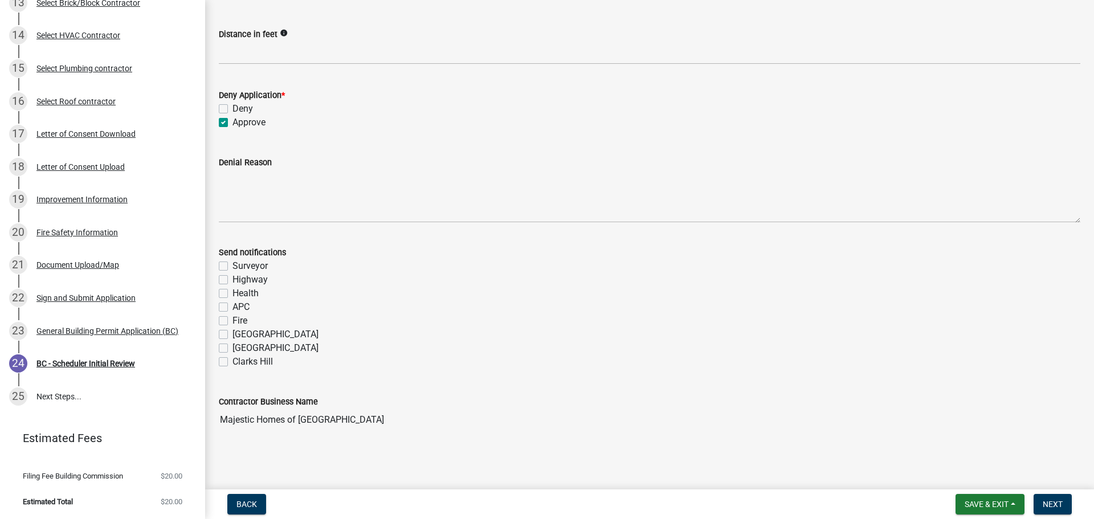
click at [232, 318] on label "Fire" at bounding box center [239, 321] width 15 height 14
click at [232, 318] on input "Fire" at bounding box center [235, 317] width 7 height 7
checkbox input "true"
checkbox input "false"
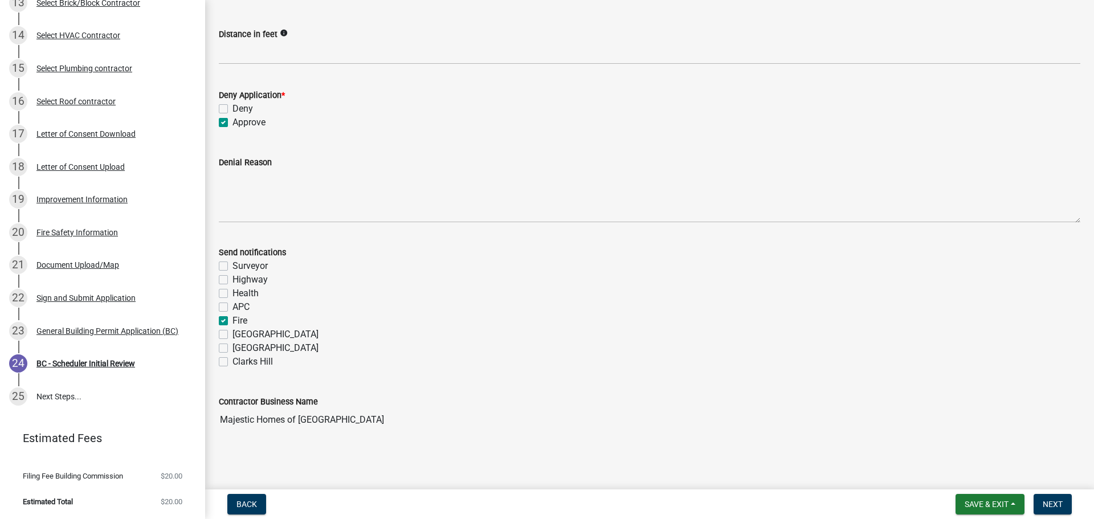
checkbox input "false"
checkbox input "true"
checkbox input "false"
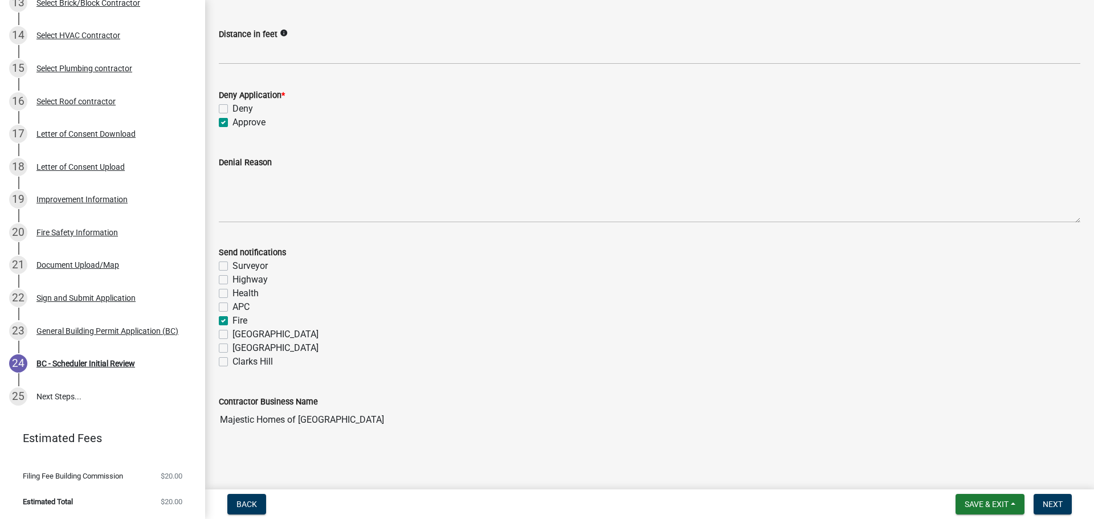
checkbox input "false"
click at [1053, 504] on span "Next" at bounding box center [1053, 504] width 20 height 9
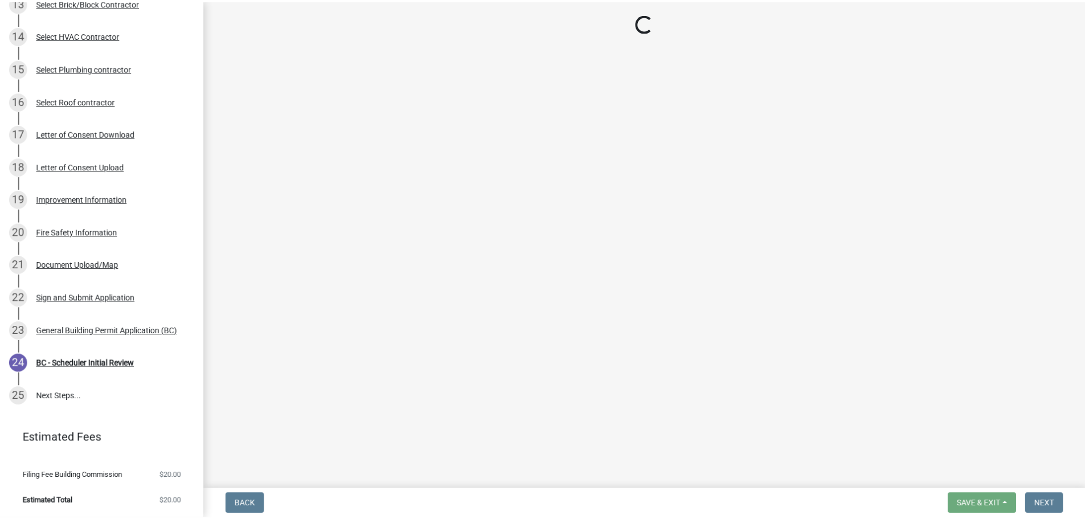
scroll to position [575, 0]
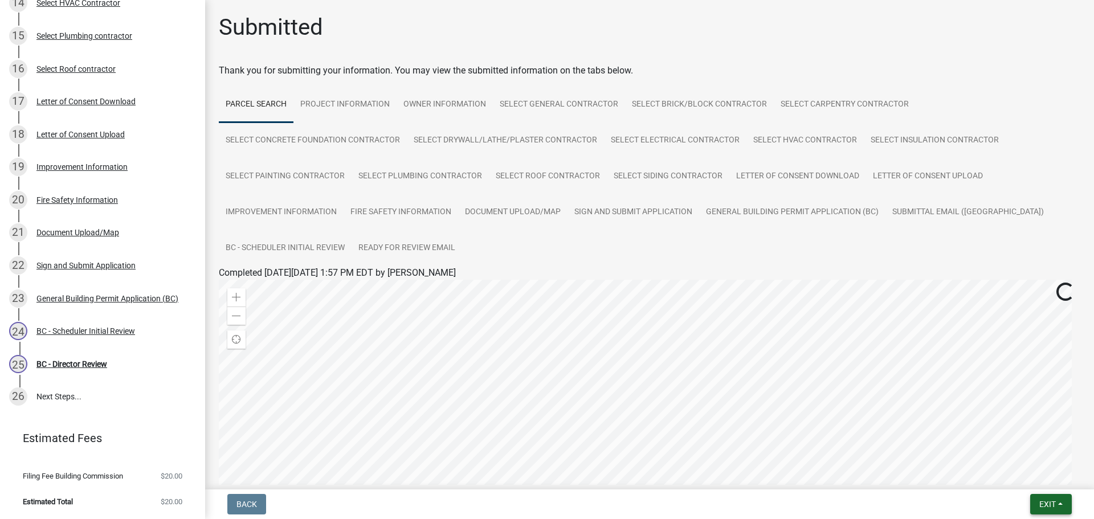
click at [1053, 501] on span "Exit" at bounding box center [1047, 504] width 17 height 9
drag, startPoint x: 1028, startPoint y: 477, endPoint x: 1022, endPoint y: 476, distance: 6.3
click at [1026, 477] on button "Save & Exit" at bounding box center [1025, 474] width 91 height 27
